Goal: Register for event/course

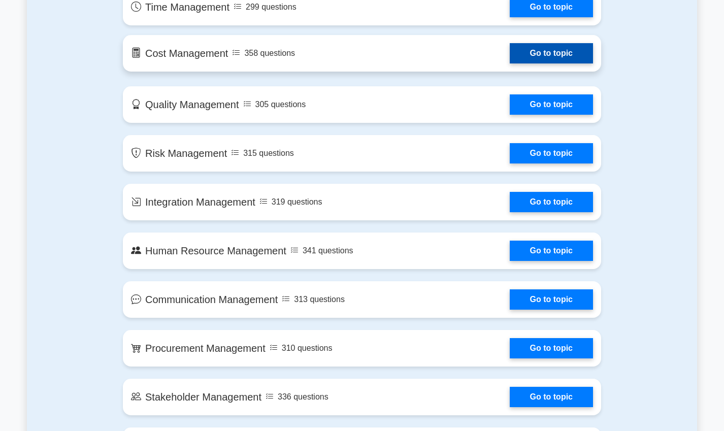
scroll to position [661, 0]
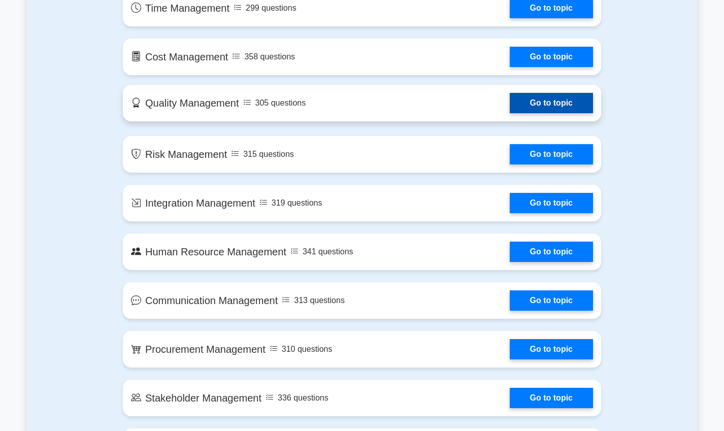
click at [545, 104] on link "Go to topic" at bounding box center [551, 103] width 83 height 20
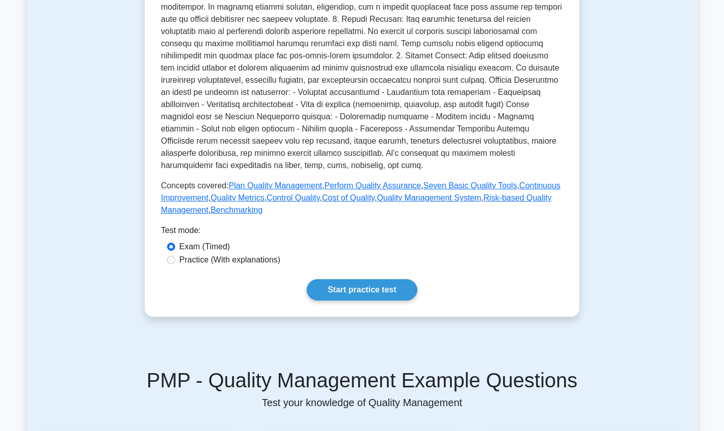
scroll to position [403, 0]
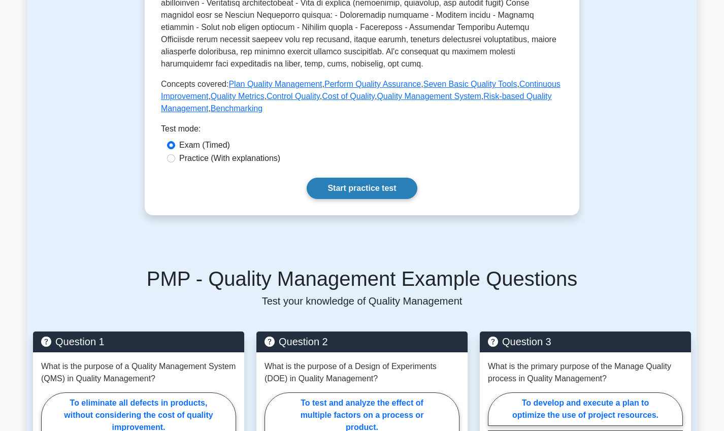
click at [362, 184] on link "Start practice test" at bounding box center [362, 188] width 110 height 21
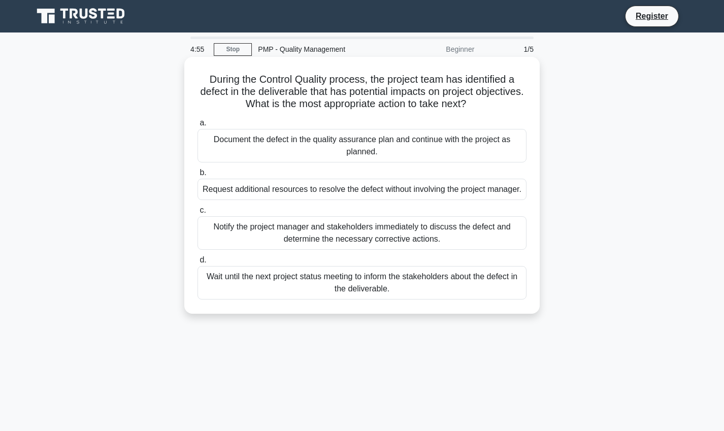
click at [365, 246] on div "Notify the project manager and stakeholders immediately to discuss the defect a…" at bounding box center [362, 233] width 329 height 34
click at [198, 214] on input "c. Notify the project manager and stakeholders immediately to discuss the defec…" at bounding box center [198, 210] width 0 height 7
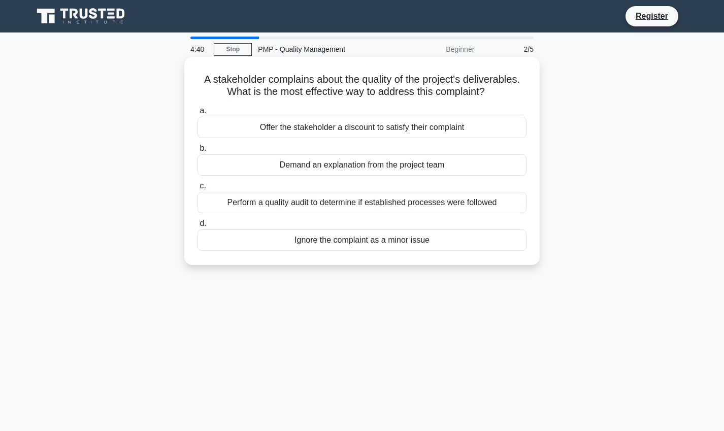
click at [369, 210] on div "Perform a quality audit to determine if established processes were followed" at bounding box center [362, 202] width 329 height 21
click at [198, 189] on input "c. Perform a quality audit to determine if established processes were followed" at bounding box center [198, 186] width 0 height 7
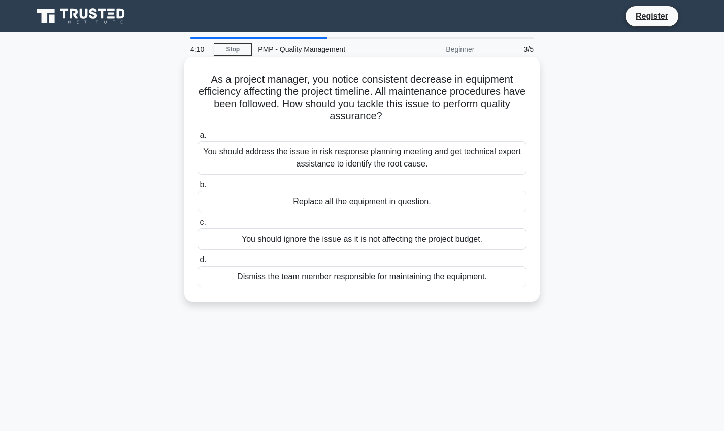
click at [438, 171] on div "You should address the issue in risk response planning meeting and get technica…" at bounding box center [362, 158] width 329 height 34
click at [198, 139] on input "a. You should address the issue in risk response planning meeting and get techn…" at bounding box center [198, 135] width 0 height 7
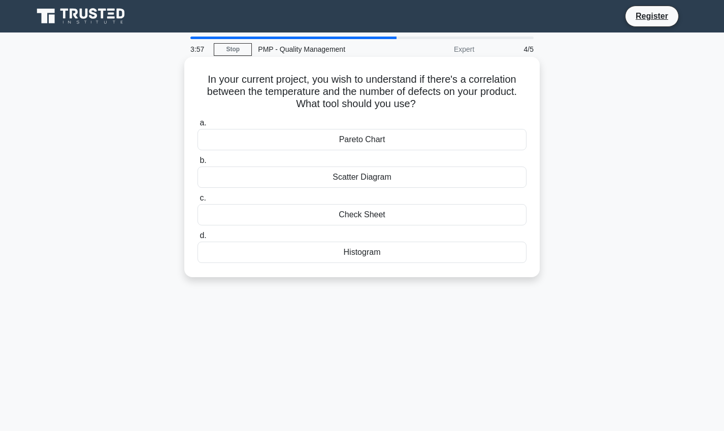
click at [383, 188] on div "Scatter Diagram" at bounding box center [362, 177] width 329 height 21
click at [198, 164] on input "b. Scatter Diagram" at bounding box center [198, 160] width 0 height 7
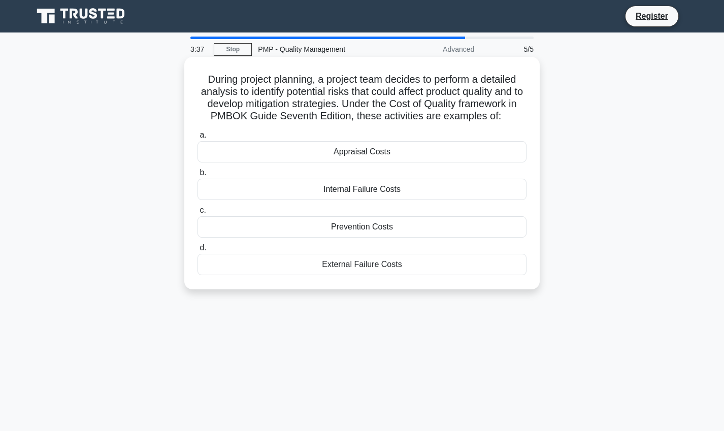
click at [369, 234] on div "Prevention Costs" at bounding box center [362, 226] width 329 height 21
click at [198, 214] on input "c. Prevention Costs" at bounding box center [198, 210] width 0 height 7
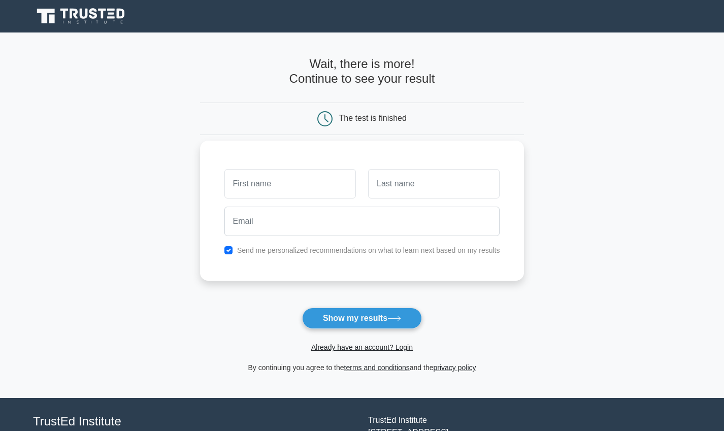
click at [289, 196] on input "text" at bounding box center [290, 183] width 132 height 29
type input "Bismah"
click at [404, 187] on input "text" at bounding box center [434, 183] width 132 height 29
type input "Jameel"
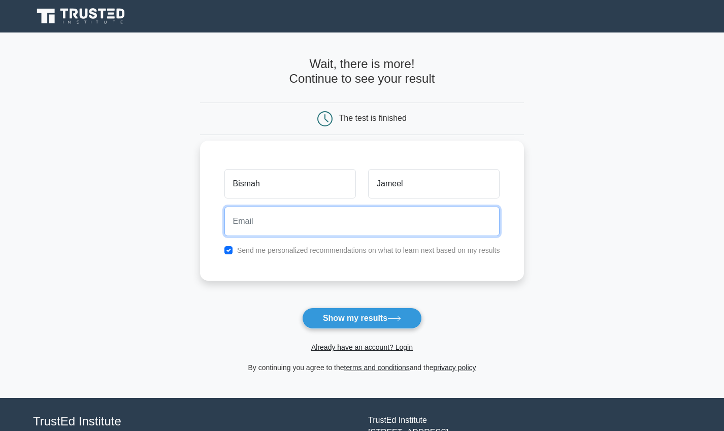
click at [396, 214] on input "email" at bounding box center [362, 221] width 276 height 29
type input "bismah.jameel96@gmail.com"
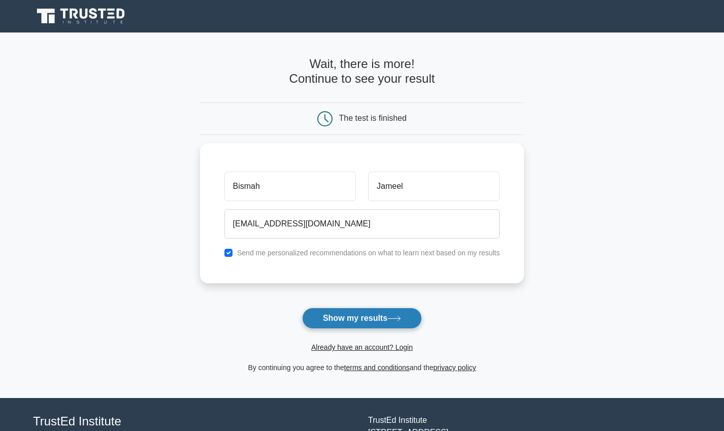
click at [392, 321] on icon at bounding box center [394, 319] width 14 height 6
